Goal: Task Accomplishment & Management: Complete application form

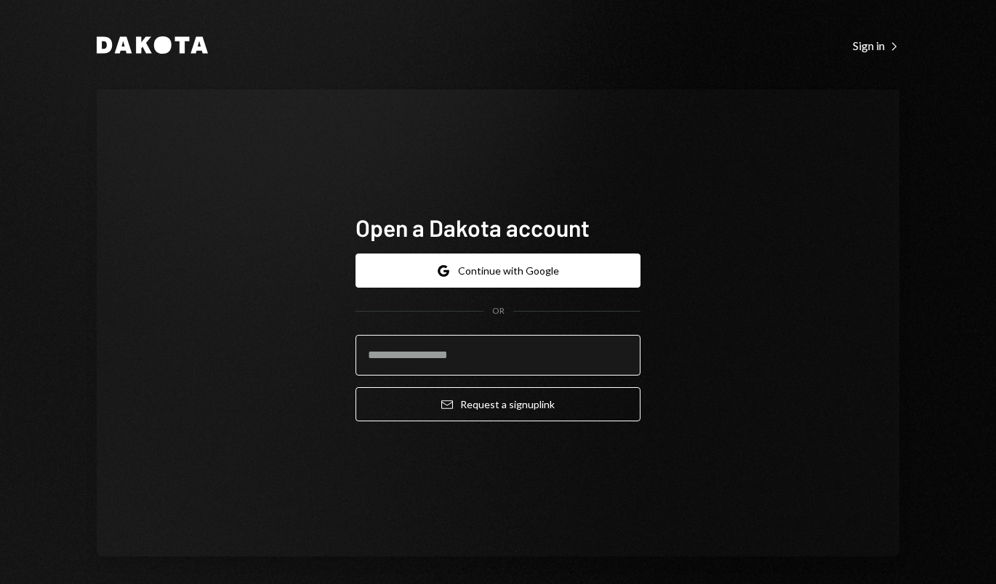
click at [456, 361] on input "email" at bounding box center [497, 355] width 285 height 41
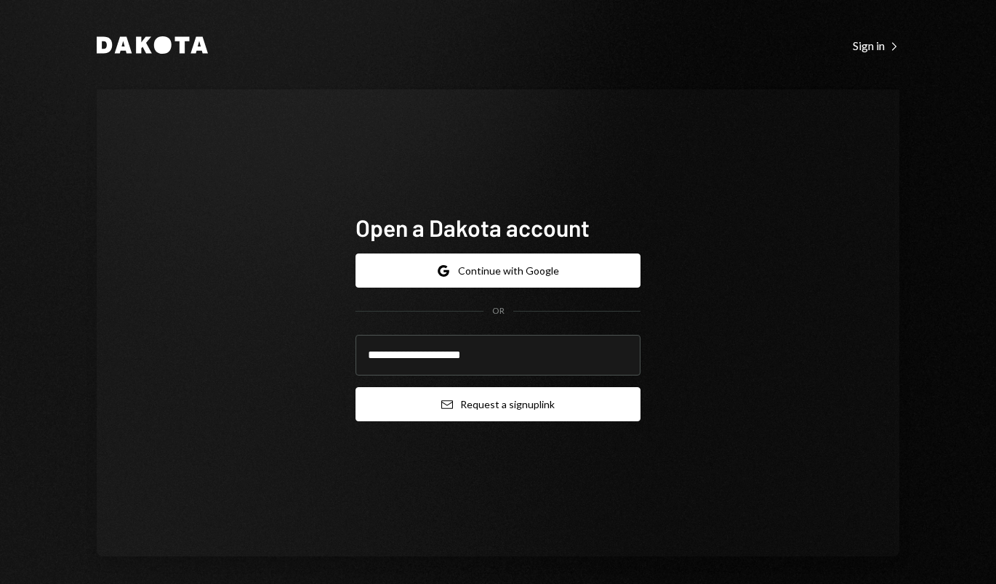
type input "**********"
click at [500, 407] on button "Email Request a sign up link" at bounding box center [497, 404] width 285 height 34
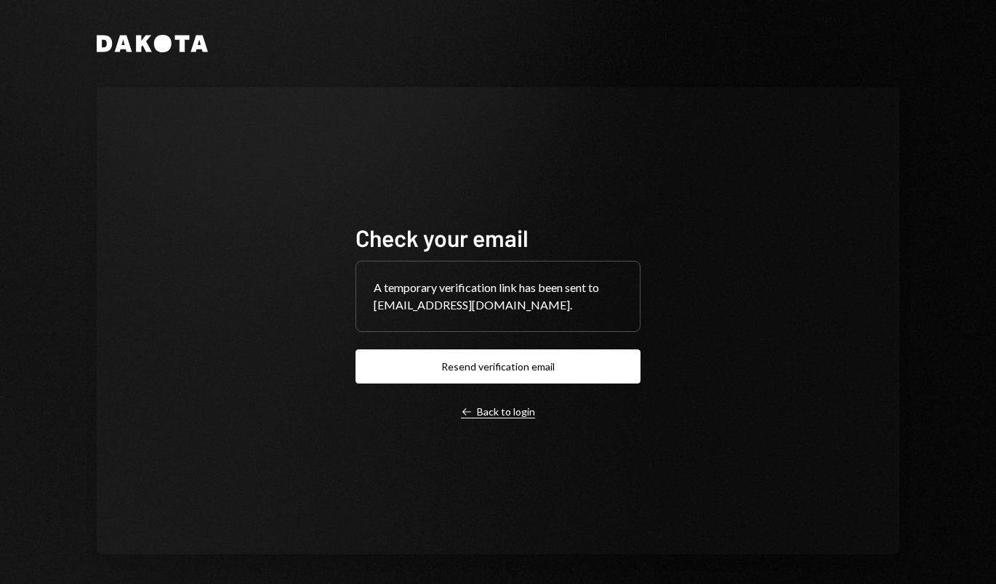
scroll to position [5, 0]
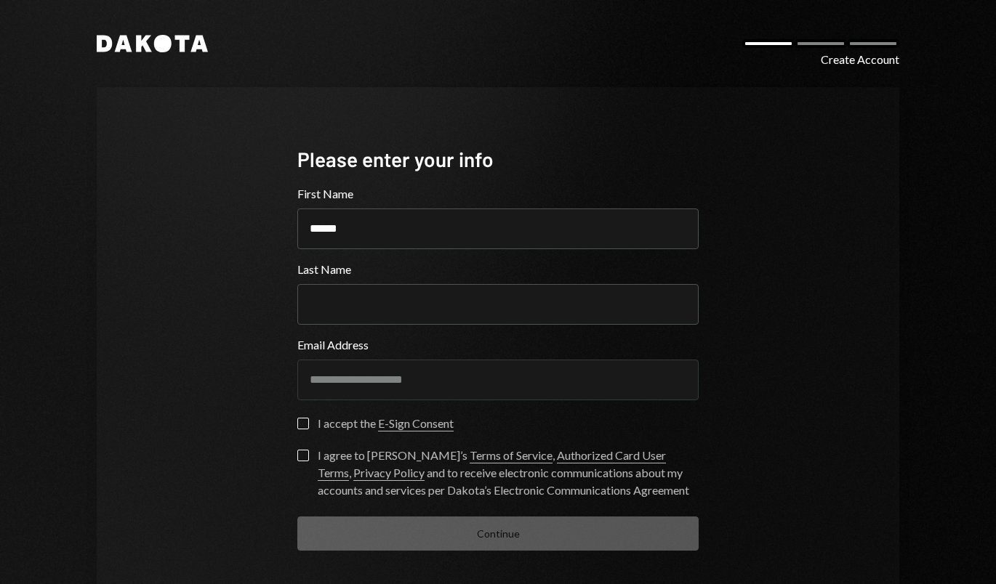
type input "******"
type input "*****"
type button "on"
click at [305, 425] on button "on" at bounding box center [303, 424] width 12 height 12
click at [300, 467] on label "I agree to Dakota’s Terms of Service , Authorized Card User Terms , Privacy Pol…" at bounding box center [497, 474] width 401 height 49
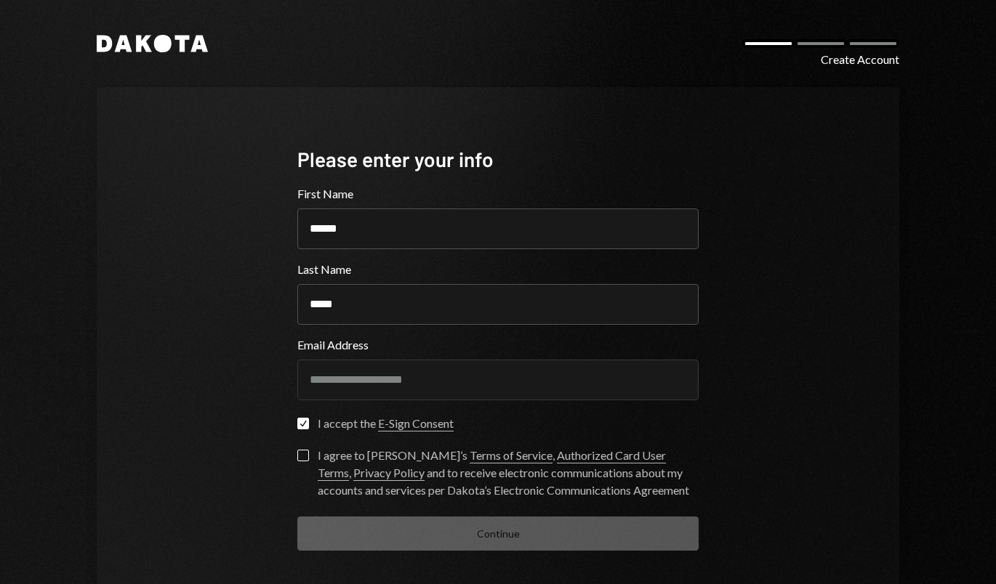
click at [300, 462] on button "I agree to Dakota’s Terms of Service , Authorized Card User Terms , Privacy Pol…" at bounding box center [303, 456] width 12 height 12
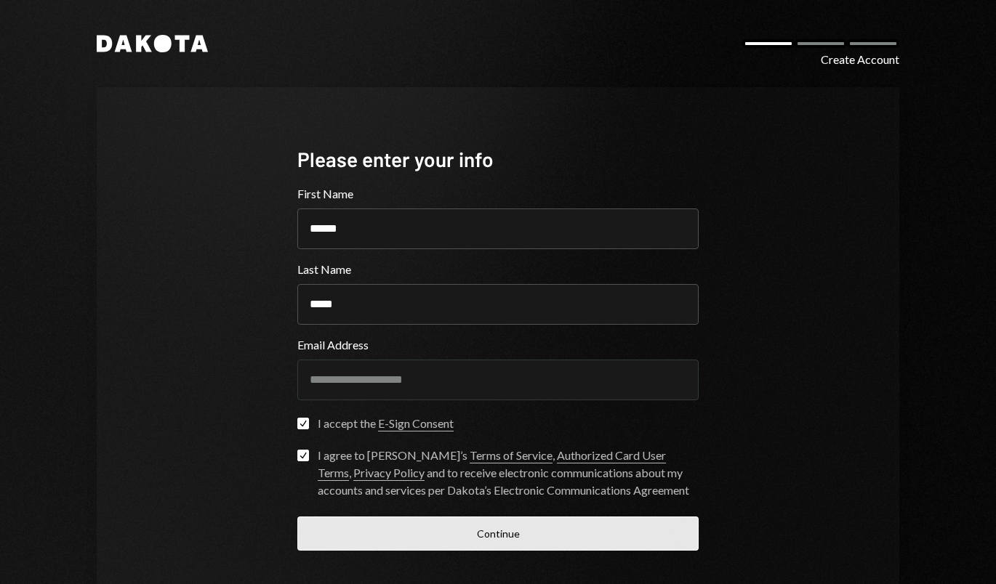
click at [425, 528] on button "Continue" at bounding box center [497, 534] width 401 height 34
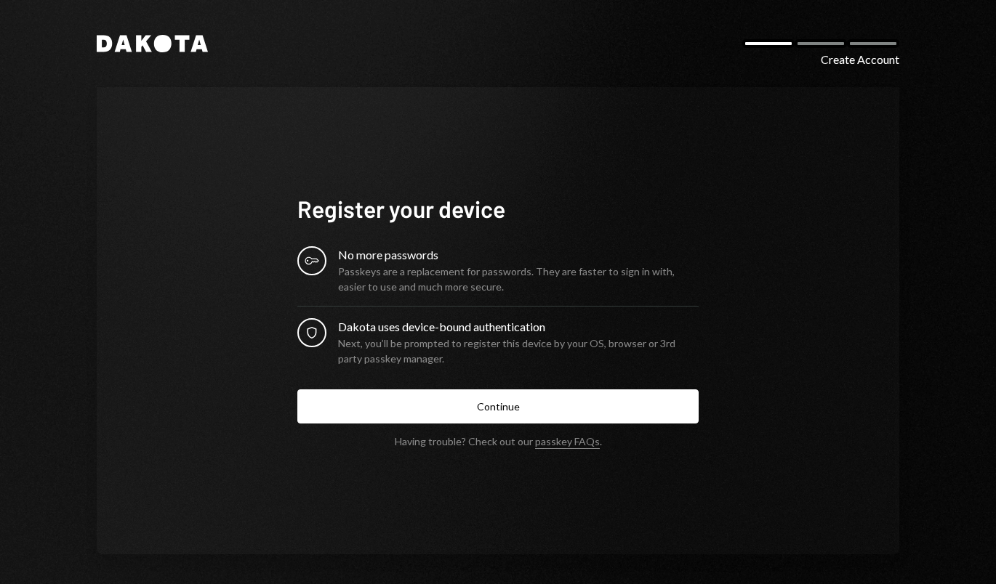
click at [481, 345] on div "Next, you’ll be prompted to register this device by your OS, browser or 3rd par…" at bounding box center [518, 351] width 361 height 31
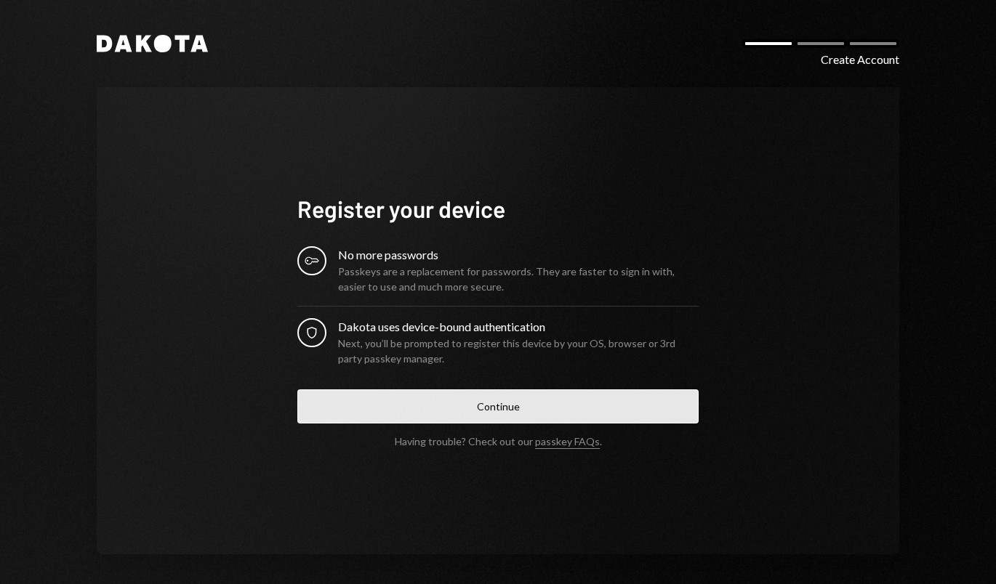
click at [495, 409] on button "Continue" at bounding box center [497, 407] width 401 height 34
click at [494, 398] on button "Continue" at bounding box center [497, 407] width 401 height 34
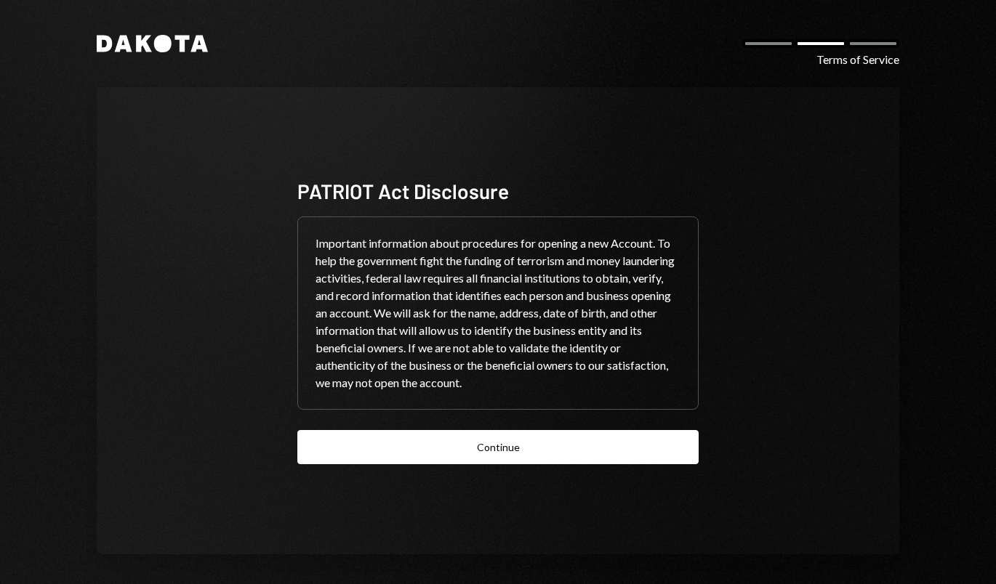
click at [499, 453] on button "Continue" at bounding box center [497, 447] width 401 height 34
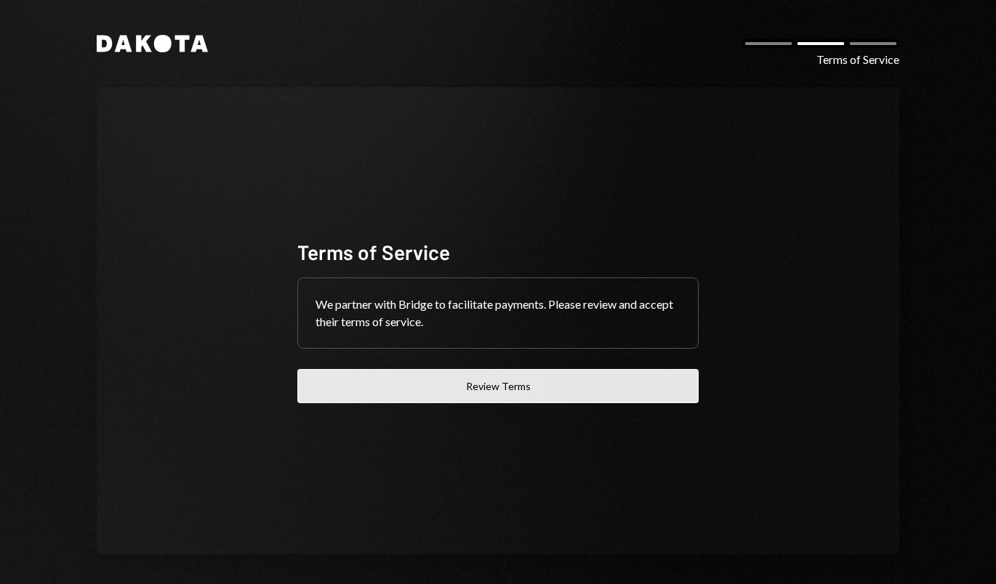
click at [526, 390] on button "Review Terms" at bounding box center [497, 386] width 401 height 34
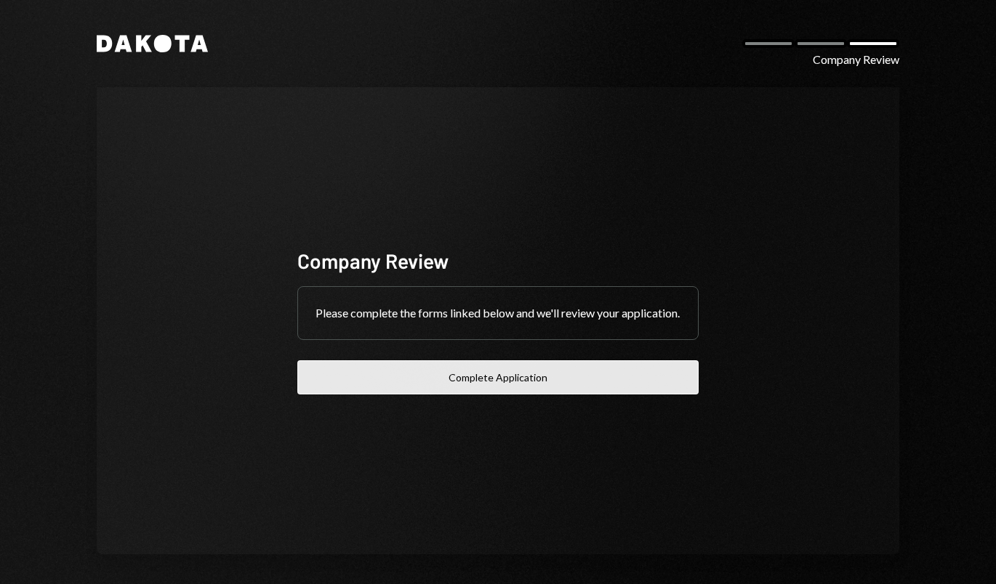
click at [497, 393] on button "Complete Application" at bounding box center [497, 378] width 401 height 34
